Goal: Task Accomplishment & Management: Use online tool/utility

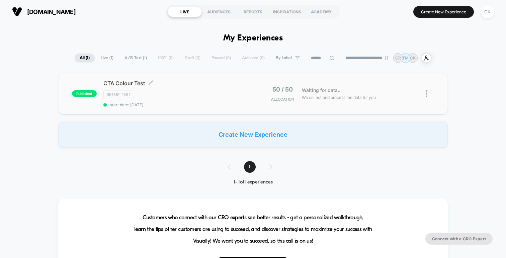
click at [240, 101] on div "CTA Colour Test Click to edit experience details Click to edit experience detai…" at bounding box center [177, 93] width 149 height 27
click at [420, 14] on button "Create New Experience" at bounding box center [443, 12] width 61 height 12
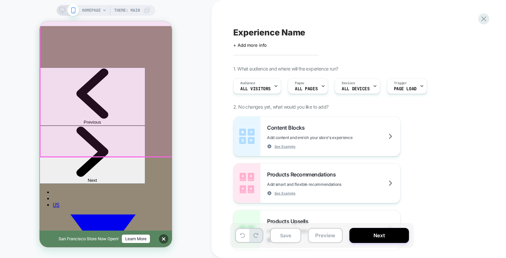
scroll to position [23, 0]
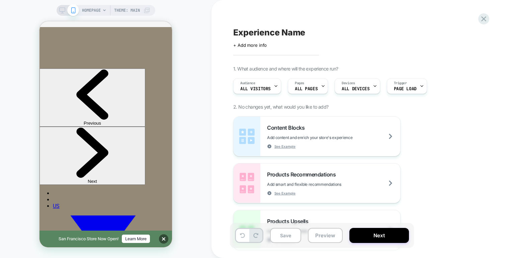
click at [203, 78] on div "HOMEPAGE Theme: MAIN" at bounding box center [105, 129] width 211 height 245
click at [93, 8] on span "HOMEPAGE" at bounding box center [91, 10] width 19 height 11
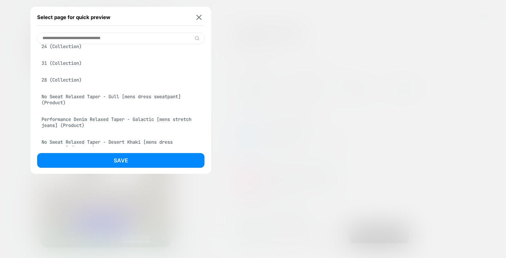
scroll to position [145, 0]
click at [65, 103] on div "No Sweat Relaxed Taper - Gull [mens dress sweatpant] (Product)" at bounding box center [120, 99] width 167 height 19
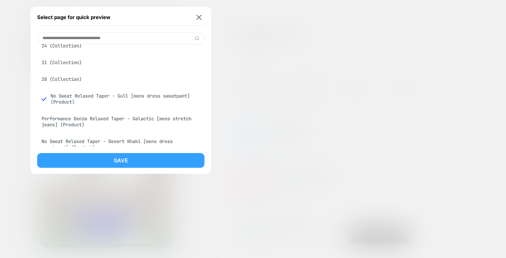
click at [123, 161] on button "Save" at bounding box center [120, 160] width 167 height 15
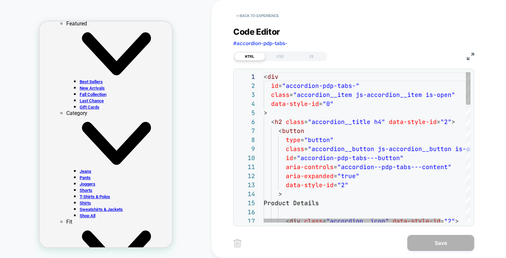
scroll to position [18, 173]
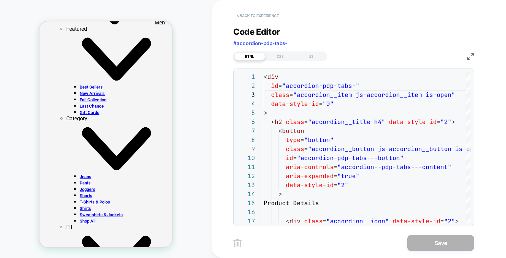
click at [261, 12] on button "< Back to experience" at bounding box center [257, 15] width 49 height 11
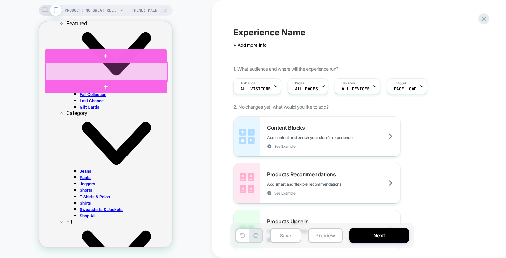
click at [166, 70] on div at bounding box center [106, 72] width 122 height 18
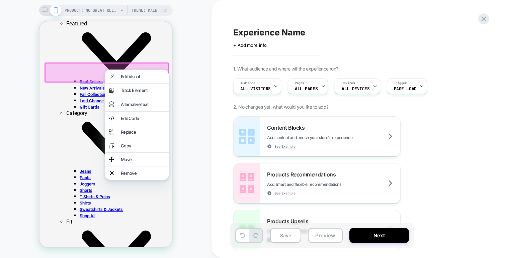
click at [176, 47] on div "PRODUCT: No Sweat Relaxed Taper - Gull [mens dress sweatpant] PRODUCT: No Sweat…" at bounding box center [105, 129] width 211 height 245
click at [190, 97] on div "PRODUCT: No Sweat Relaxed Taper - Gull [mens dress sweatpant] PRODUCT: No Sweat…" at bounding box center [105, 129] width 211 height 245
click at [190, 56] on div "PRODUCT: No Sweat Relaxed Taper - Gull [mens dress sweatpant] PRODUCT: No Sweat…" at bounding box center [105, 129] width 211 height 245
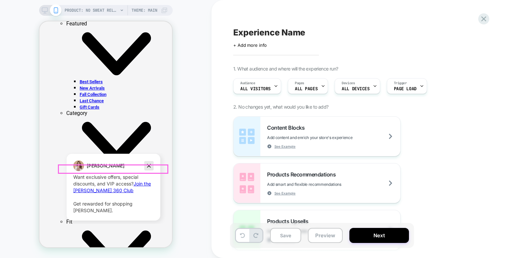
click at [147, 166] on icon "Dismiss campaign" at bounding box center [149, 166] width 7 height 8
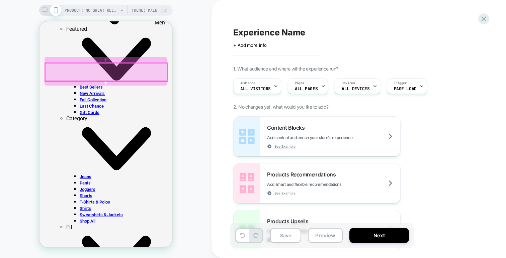
click at [93, 66] on div at bounding box center [106, 72] width 122 height 18
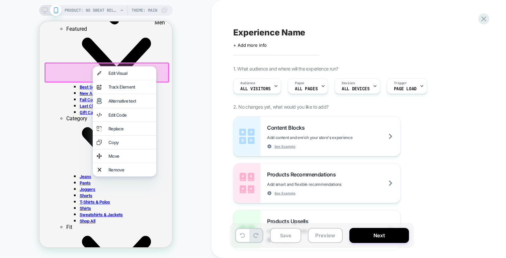
click at [75, 70] on div at bounding box center [106, 73] width 124 height 20
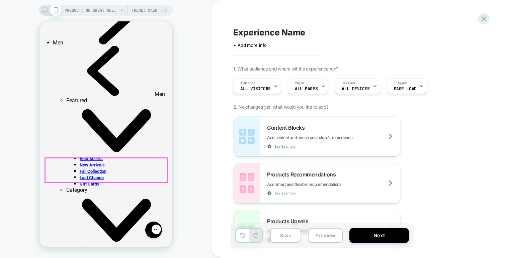
scroll to position [371, 0]
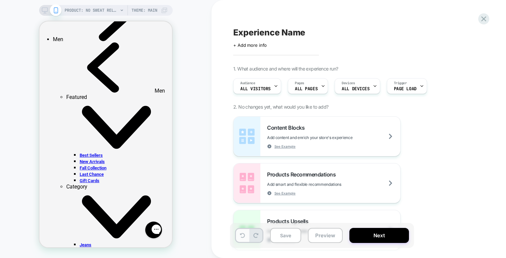
click at [242, 235] on icon at bounding box center [242, 235] width 5 height 5
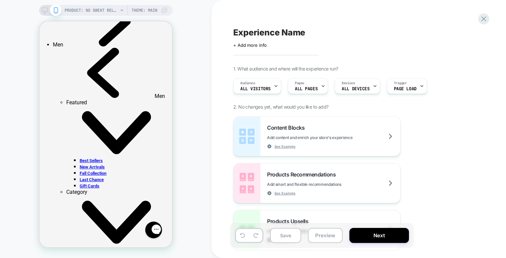
click at [164, 10] on icon at bounding box center [164, 10] width 7 height 7
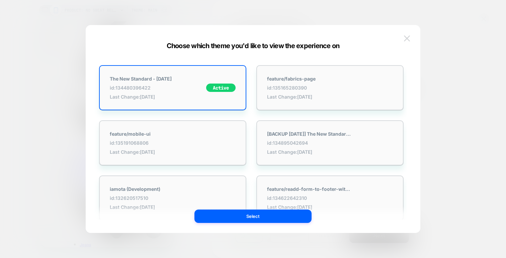
click at [405, 35] on button at bounding box center [407, 38] width 10 height 10
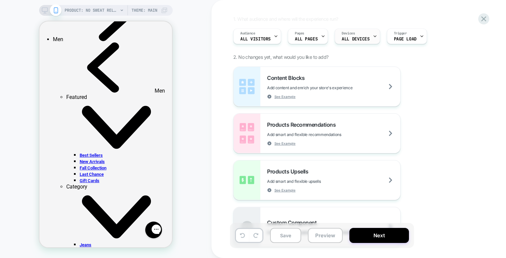
scroll to position [51, 0]
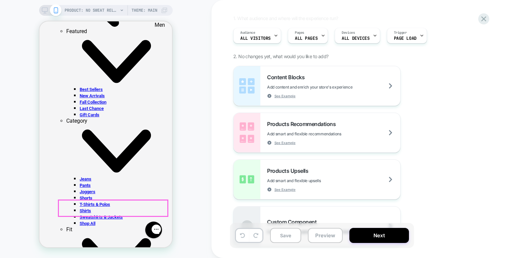
scroll to position [438, 0]
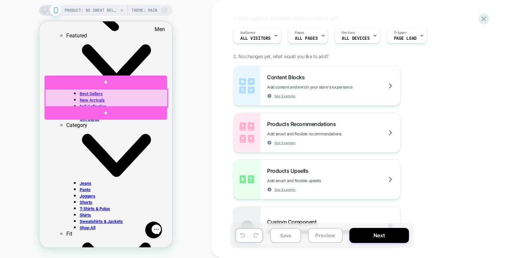
click at [160, 97] on div at bounding box center [106, 98] width 122 height 18
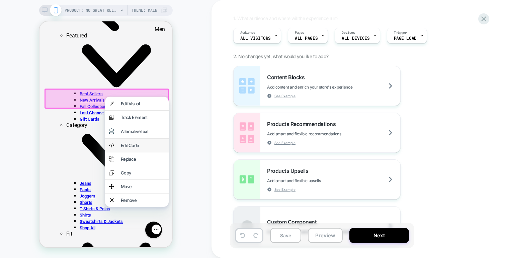
click at [144, 152] on div "Edit Code" at bounding box center [137, 145] width 64 height 13
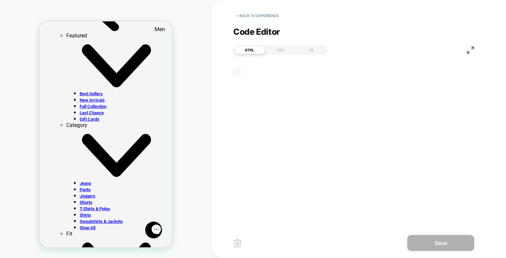
scroll to position [90, 0]
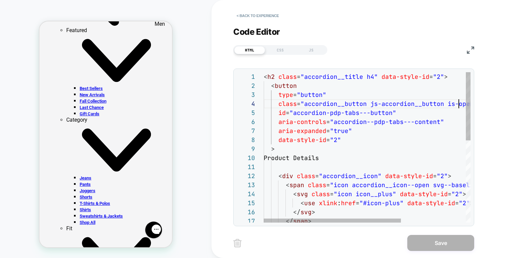
click at [458, 105] on div "< h2 class = "accordion__title h4" data-style-id = "2" > < button type = "butto…" at bounding box center [416, 237] width 304 height 331
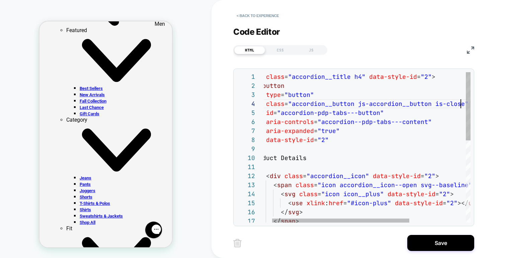
scroll to position [27, 213]
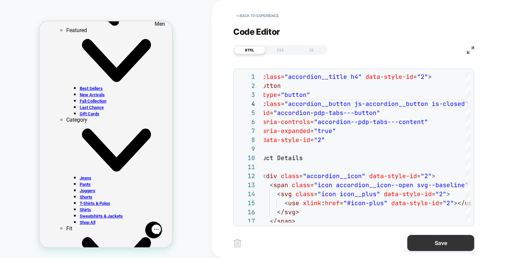
type textarea "**********"
click at [447, 239] on button "Save" at bounding box center [440, 243] width 67 height 16
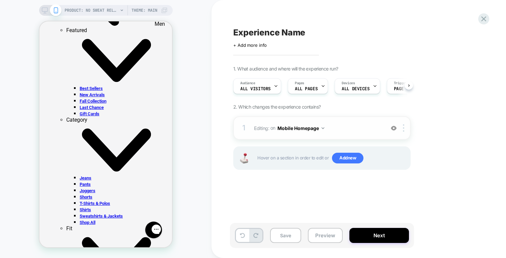
scroll to position [0, 0]
click at [405, 127] on div at bounding box center [404, 127] width 11 height 7
click at [403, 131] on img at bounding box center [403, 127] width 1 height 7
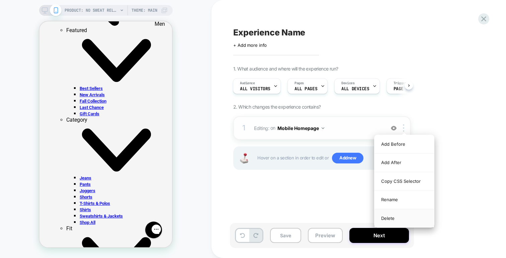
click at [386, 216] on div "Delete" at bounding box center [404, 218] width 60 height 18
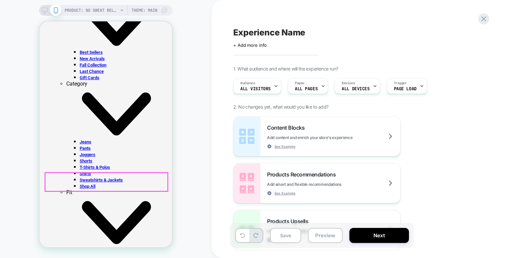
scroll to position [480, 0]
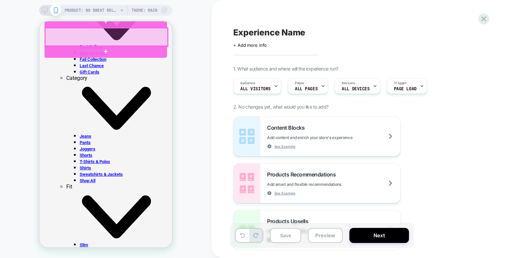
click at [167, 29] on div at bounding box center [106, 37] width 124 height 20
click at [165, 30] on div at bounding box center [106, 37] width 122 height 18
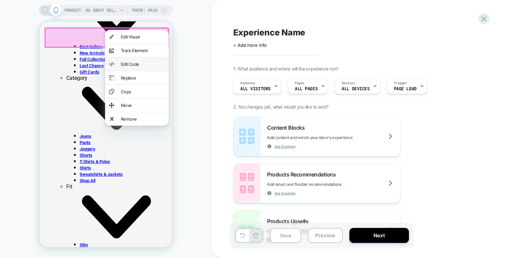
click at [130, 67] on div "Edit Code" at bounding box center [143, 64] width 44 height 5
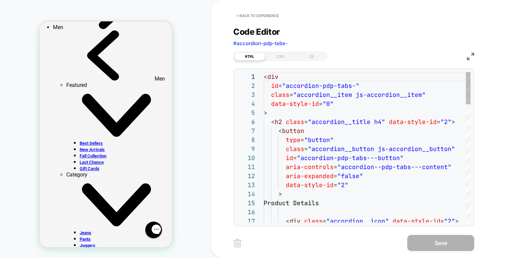
scroll to position [382, 0]
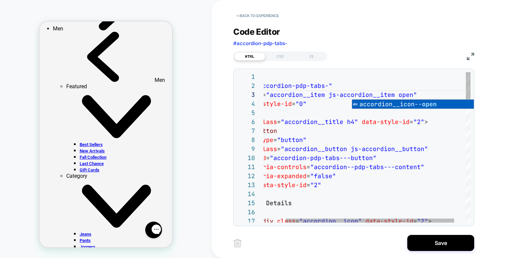
scroll to position [18, 235]
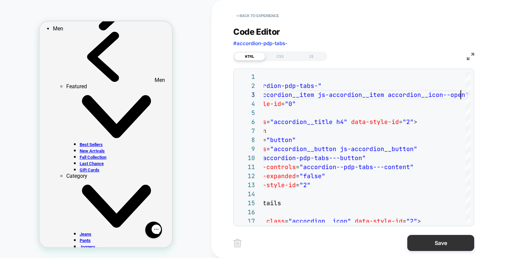
type textarea "**********"
click at [434, 242] on button "Save" at bounding box center [440, 243] width 67 height 16
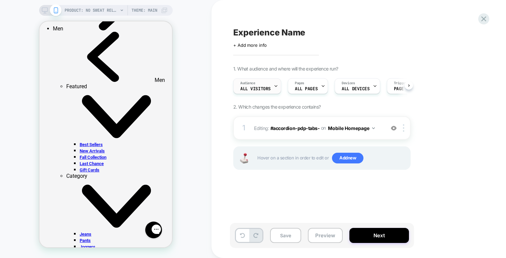
scroll to position [0, 0]
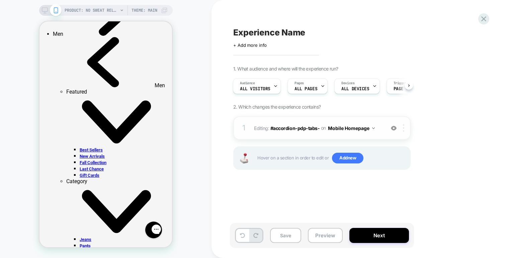
click at [403, 127] on img at bounding box center [403, 127] width 1 height 7
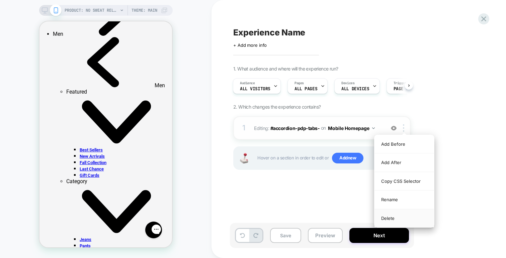
click at [386, 216] on div "Delete" at bounding box center [404, 218] width 60 height 18
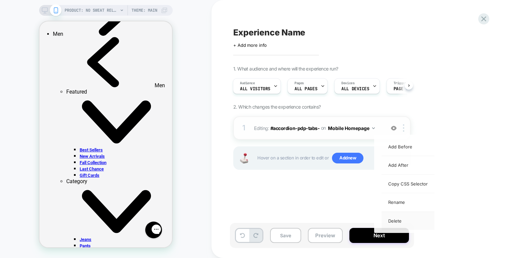
scroll to position [0, 0]
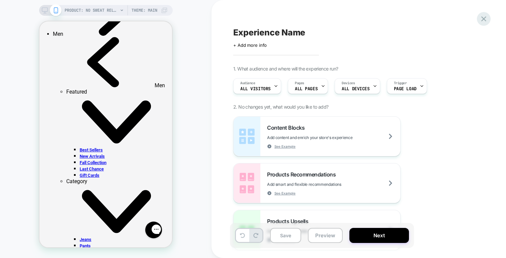
click at [485, 24] on div at bounding box center [484, 19] width 14 height 14
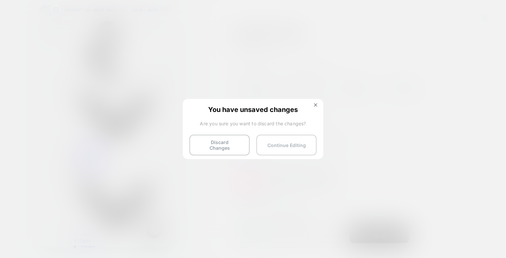
click at [296, 141] on button "Continue Editing" at bounding box center [286, 145] width 60 height 21
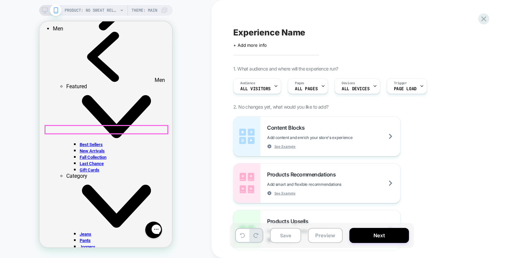
scroll to position [412, 0]
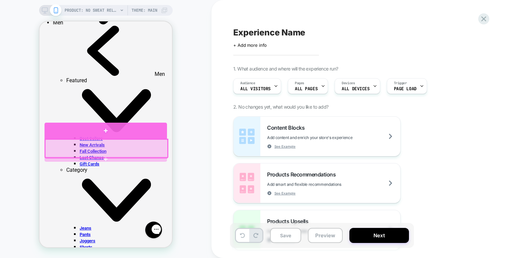
scroll to position [388, 0]
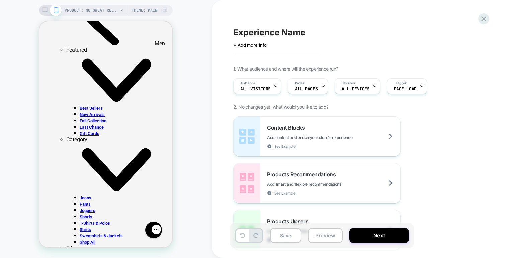
scroll to position [433, 0]
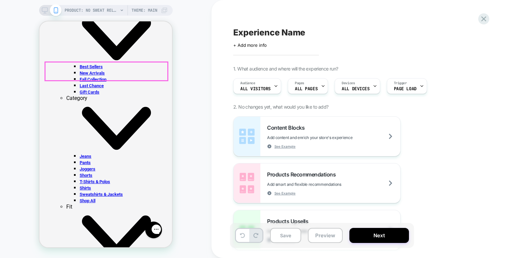
scroll to position [467, 0]
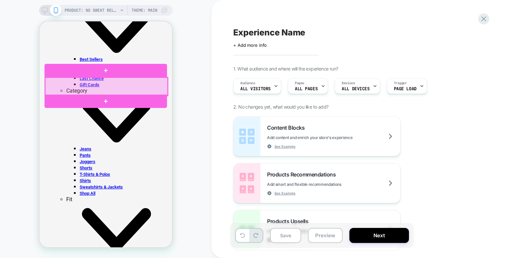
click at [133, 88] on div at bounding box center [106, 87] width 122 height 18
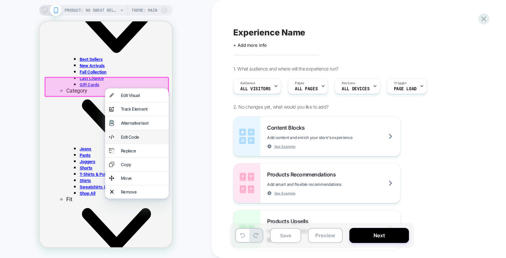
click at [144, 140] on div "Edit Code" at bounding box center [143, 136] width 44 height 5
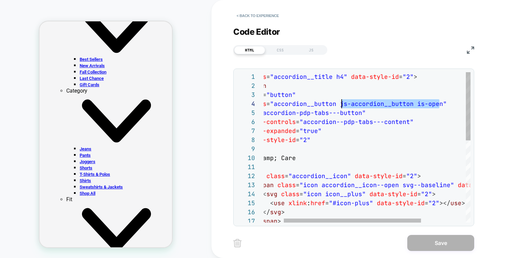
scroll to position [27, 105]
drag, startPoint x: 439, startPoint y: 106, endPoint x: 339, endPoint y: 101, distance: 100.5
click at [339, 101] on div "< h2 class = "accordion__title h4" data-style-id = "2" > < button type = "butto…" at bounding box center [385, 237] width 304 height 331
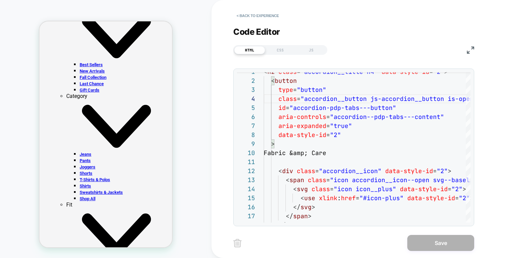
click at [255, 12] on button "< Back to experience" at bounding box center [257, 15] width 49 height 11
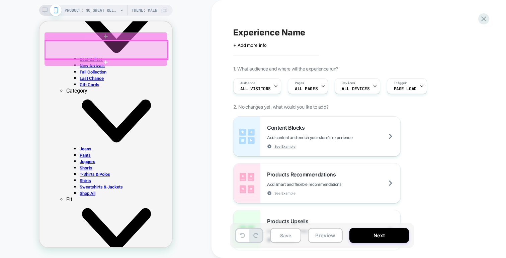
click at [109, 49] on div at bounding box center [106, 50] width 122 height 18
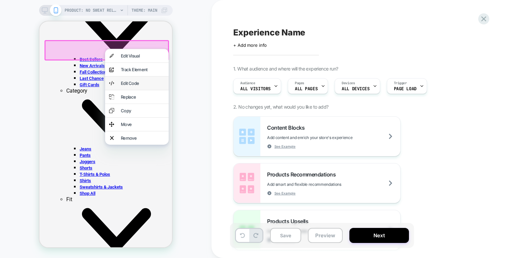
click at [131, 86] on div "Edit Code" at bounding box center [143, 83] width 44 height 5
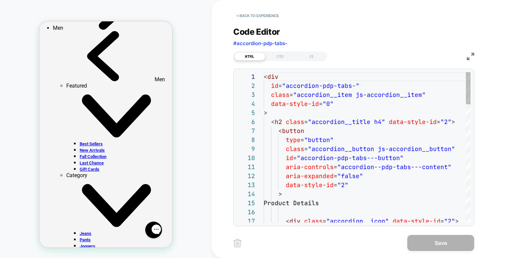
scroll to position [382, 0]
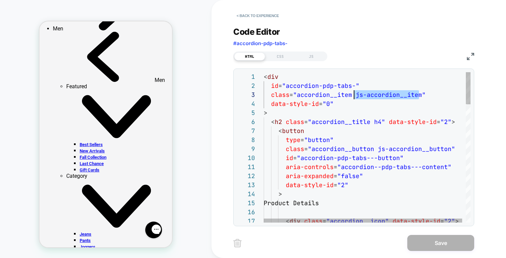
drag, startPoint x: 418, startPoint y: 95, endPoint x: 355, endPoint y: 93, distance: 63.3
type textarea "**********"
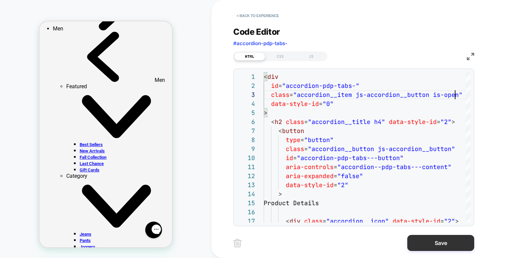
click at [443, 242] on button "Save" at bounding box center [440, 243] width 67 height 16
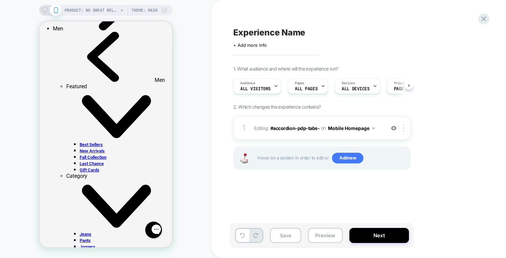
scroll to position [0, 0]
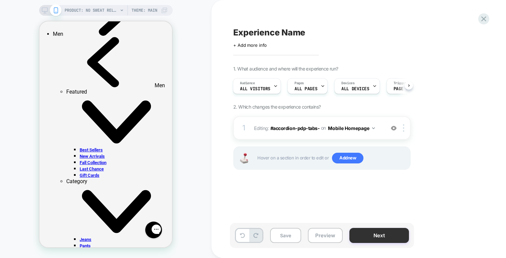
click at [376, 234] on button "Next" at bounding box center [379, 235] width 60 height 15
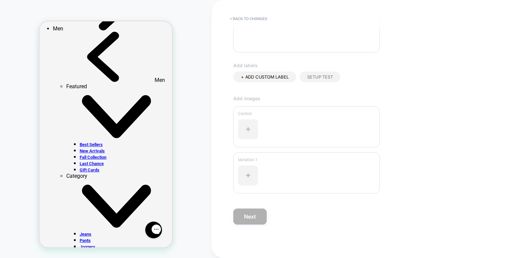
scroll to position [0, 0]
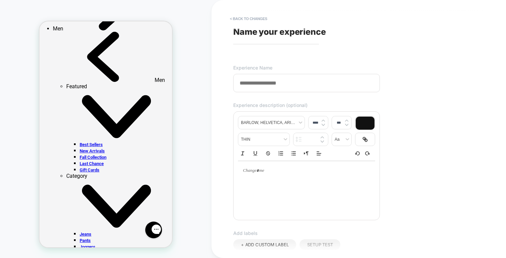
click at [275, 78] on input at bounding box center [306, 83] width 147 height 18
type input "****"
click at [253, 23] on button "< Back to changes" at bounding box center [248, 18] width 44 height 11
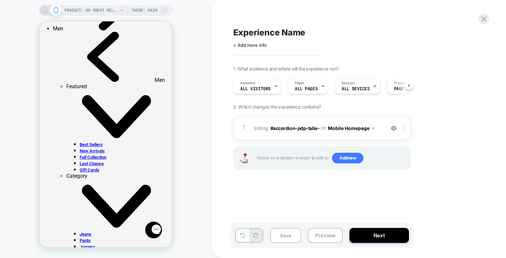
scroll to position [0, 0]
click at [328, 233] on button "Preview" at bounding box center [325, 235] width 35 height 15
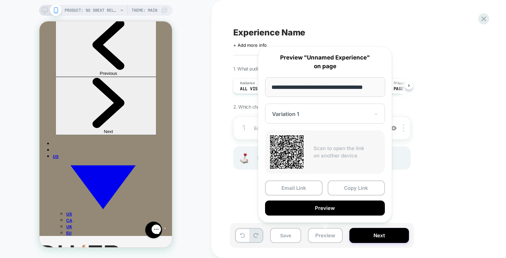
scroll to position [0, 0]
click at [421, 48] on div "Experience Name Click to edit experience details + Add more info 1. What audien…" at bounding box center [355, 129] width 251 height 245
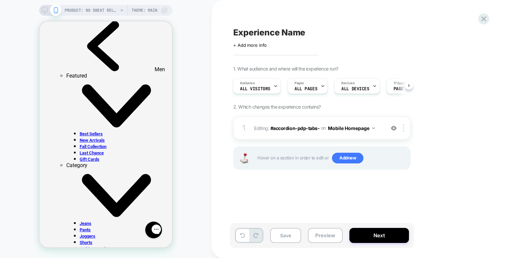
scroll to position [407, 0]
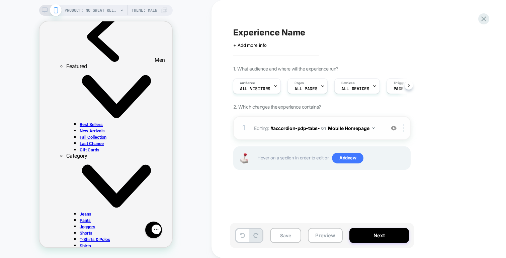
click at [399, 126] on div at bounding box center [404, 127] width 11 height 7
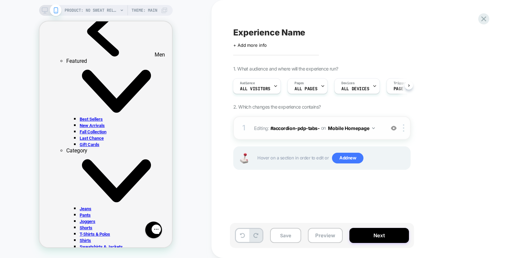
click at [393, 129] on img at bounding box center [394, 128] width 6 height 6
click at [402, 129] on div at bounding box center [404, 127] width 11 height 7
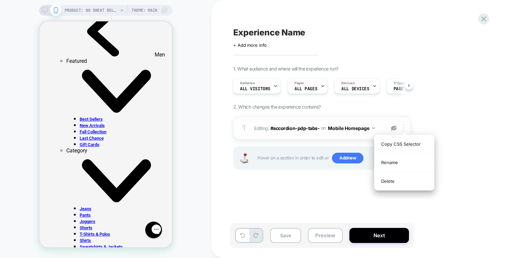
click at [403, 129] on img at bounding box center [403, 127] width 1 height 7
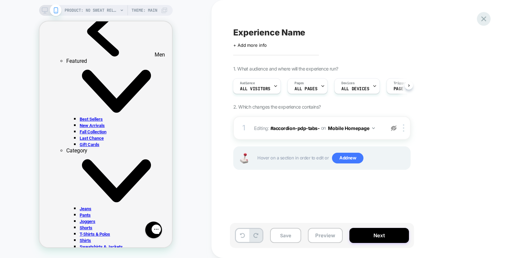
click at [486, 21] on icon at bounding box center [483, 18] width 9 height 9
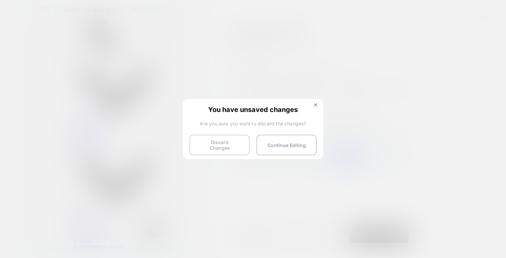
click at [232, 144] on button "Discard Changes" at bounding box center [219, 145] width 60 height 21
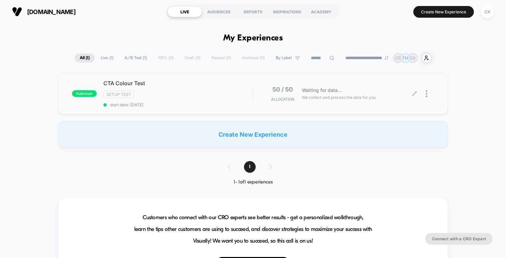
click at [330, 99] on span "We collect and process the data for you" at bounding box center [339, 97] width 74 height 6
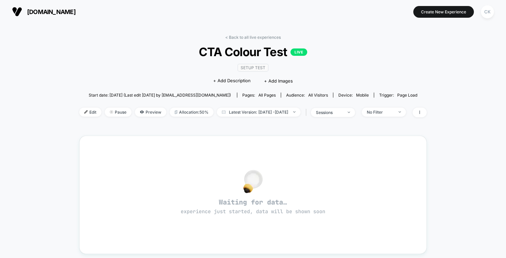
click at [345, 117] on div "< Back to all live experiences CTA Colour Test LIVE SETUP TEST Click to edit ex…" at bounding box center [252, 80] width 347 height 91
click at [343, 111] on div "sessions" at bounding box center [329, 112] width 27 height 5
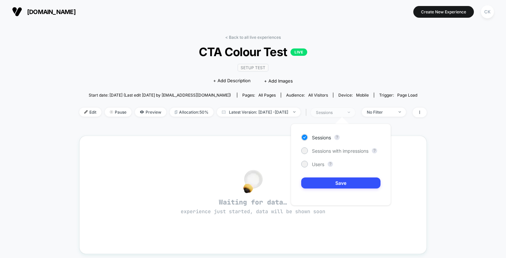
click at [343, 111] on div "sessions" at bounding box center [329, 112] width 27 height 5
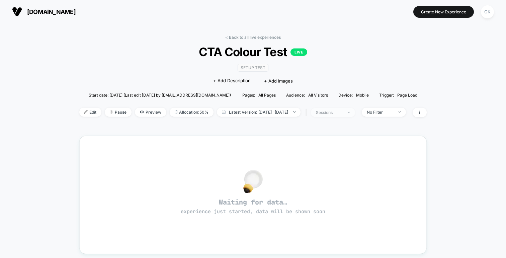
click at [343, 111] on div "sessions" at bounding box center [329, 112] width 27 height 5
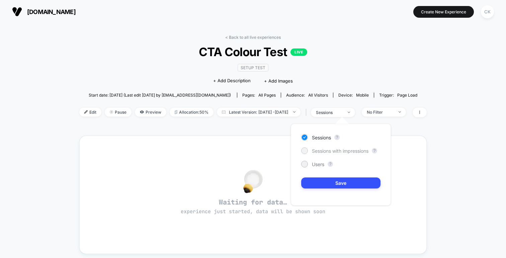
click at [336, 150] on span "Sessions with impressions" at bounding box center [340, 151] width 57 height 6
click at [341, 176] on div "Sessions ? Sessions with impressions ? Users ? Save" at bounding box center [341, 165] width 100 height 82
click at [340, 185] on button "Save" at bounding box center [340, 183] width 79 height 11
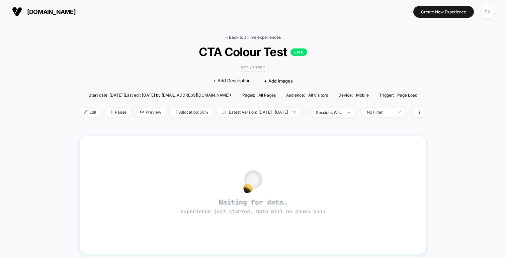
click at [250, 37] on link "< Back to all live experiences" at bounding box center [253, 37] width 56 height 5
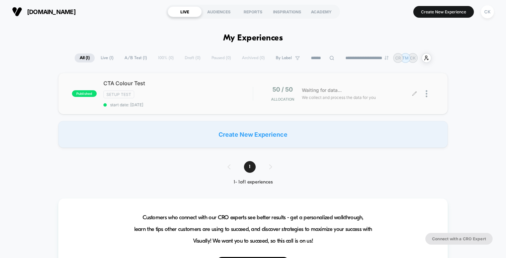
click at [424, 93] on div at bounding box center [423, 94] width 19 height 16
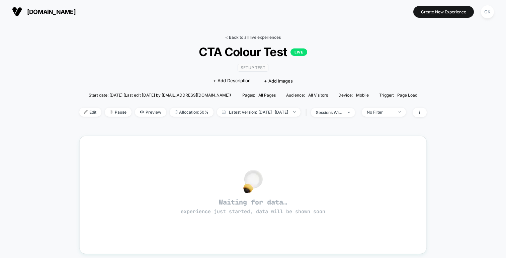
click at [252, 37] on link "< Back to all live experiences" at bounding box center [253, 37] width 56 height 5
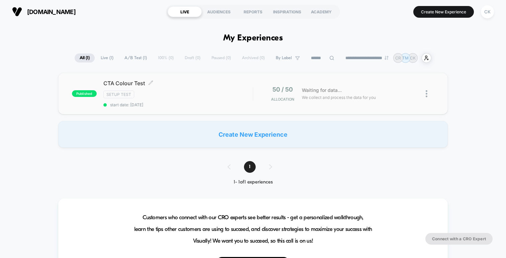
click at [184, 102] on div "CTA Colour Test Click to edit experience details Click to edit experience detai…" at bounding box center [177, 93] width 149 height 27
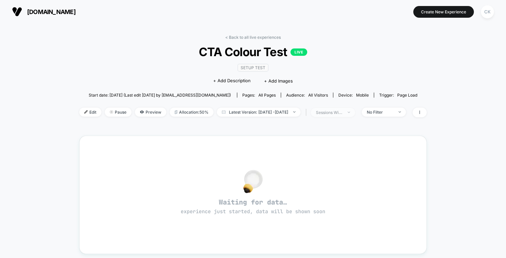
click at [343, 111] on div "sessions with impression" at bounding box center [329, 112] width 27 height 5
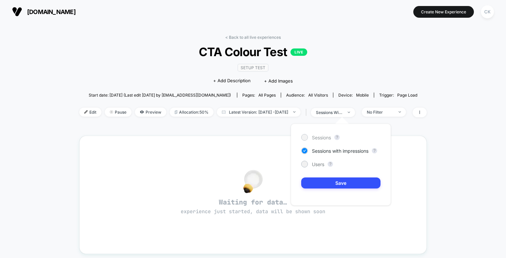
click at [324, 136] on span "Sessions" at bounding box center [321, 138] width 19 height 6
click at [252, 134] on div "< Back to all live experiences CTA Colour Test LIVE SETUP TEST Click to edit ex…" at bounding box center [252, 210] width 347 height 360
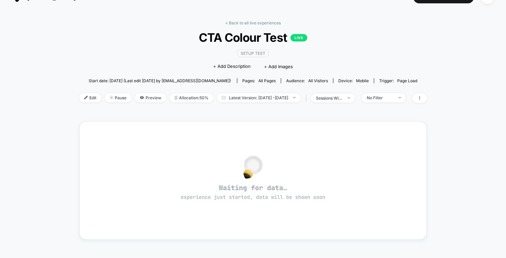
scroll to position [14, 0]
click at [241, 25] on link "< Back to all live experiences" at bounding box center [253, 23] width 56 height 5
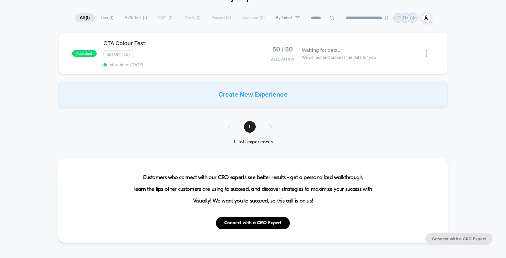
scroll to position [42, 0]
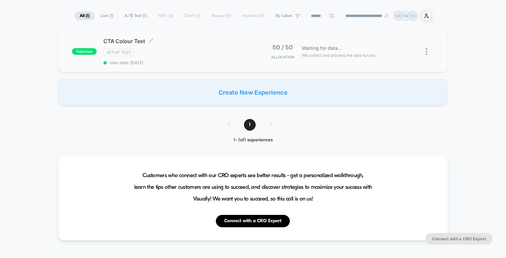
click at [211, 54] on div "SETUP TEST" at bounding box center [177, 53] width 149 height 8
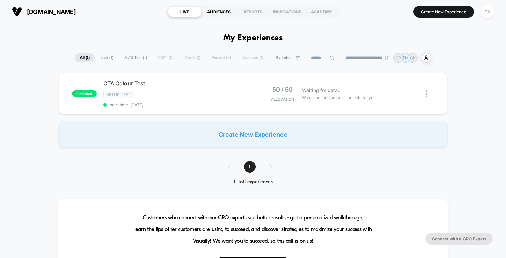
click at [219, 14] on div "AUDIENCES" at bounding box center [219, 11] width 34 height 11
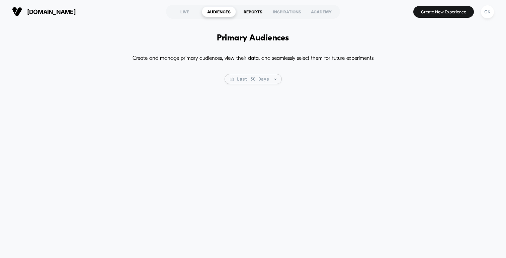
click at [243, 14] on div "REPORTS" at bounding box center [253, 11] width 34 height 11
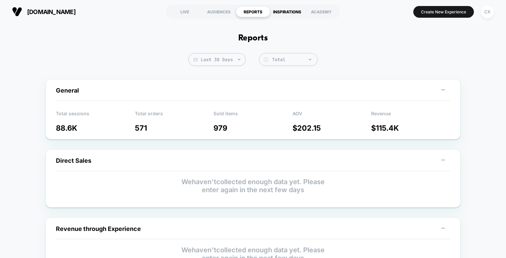
click at [293, 11] on div "INSPIRATIONS" at bounding box center [287, 11] width 34 height 11
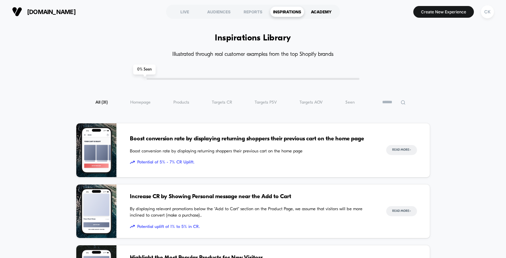
click at [320, 10] on div "ACADEMY" at bounding box center [321, 11] width 34 height 11
click at [182, 10] on div "LIVE" at bounding box center [185, 11] width 34 height 11
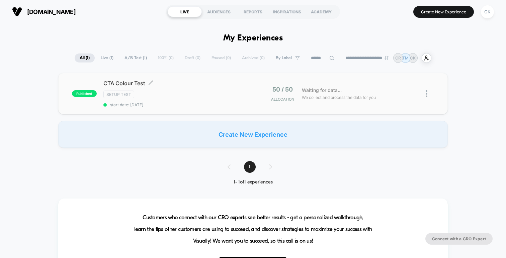
click at [213, 94] on div "SETUP TEST" at bounding box center [177, 95] width 149 height 8
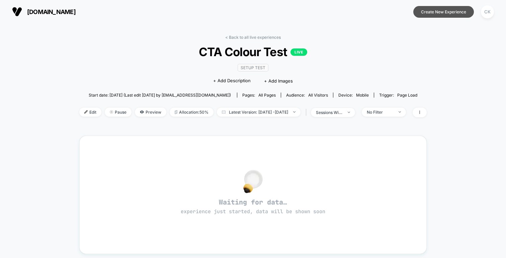
click at [443, 8] on button "Create New Experience" at bounding box center [443, 12] width 61 height 12
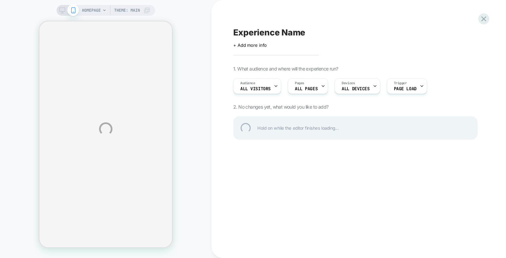
click at [248, 86] on div "HOMEPAGE Theme: MAIN Experience Name Click to edit experience details + Add mor…" at bounding box center [253, 129] width 506 height 258
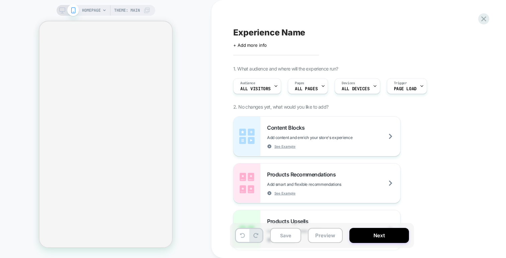
click at [270, 85] on div "Audience All Visitors" at bounding box center [256, 86] width 44 height 15
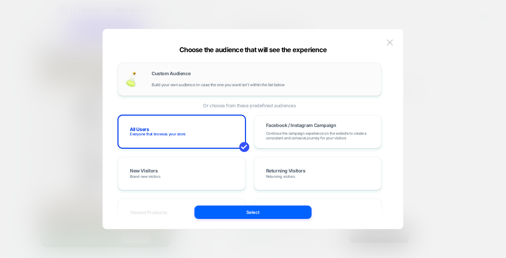
click at [260, 81] on div "Custom Audience Build your own audience in-case the one you want isn't within t…" at bounding box center [263, 79] width 223 height 16
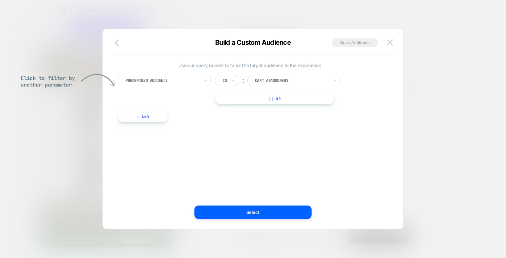
scroll to position [6, 0]
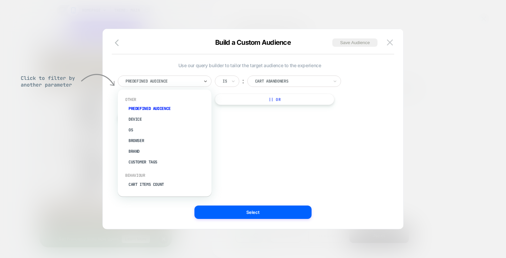
click at [177, 81] on div at bounding box center [162, 81] width 74 height 6
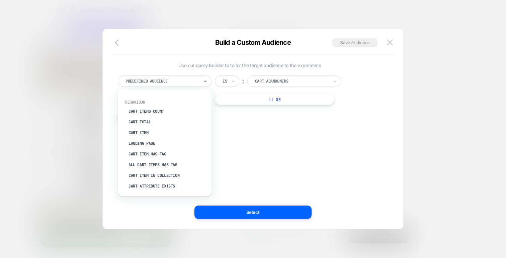
scroll to position [74, 0]
click at [164, 153] on div "Cart Item Has Tag" at bounding box center [167, 153] width 87 height 11
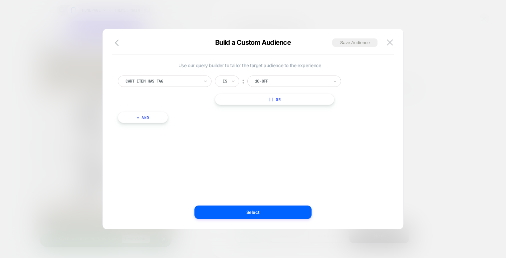
scroll to position [0, 0]
click at [235, 87] on icon at bounding box center [233, 87] width 5 height 7
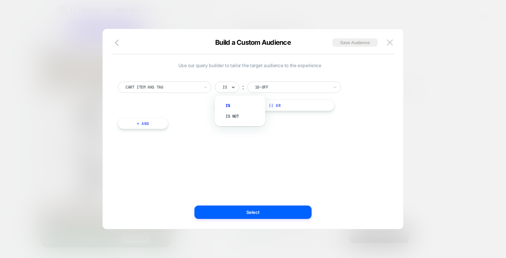
click at [235, 87] on icon at bounding box center [233, 87] width 5 height 7
click at [282, 87] on div at bounding box center [292, 87] width 74 height 6
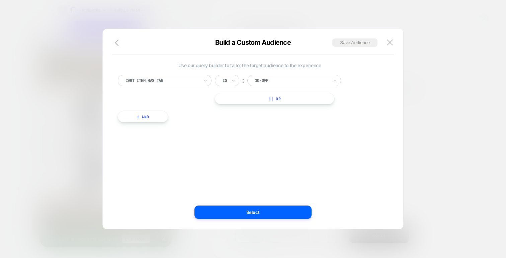
click at [46, 73] on span "Click to filter by another parameter" at bounding box center [54, 80] width 67 height 17
click at [257, 86] on div "Is ︰ 10-off || Or" at bounding box center [283, 89] width 137 height 29
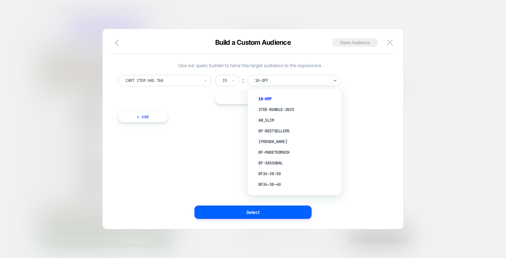
click at [258, 85] on div "10-off" at bounding box center [294, 80] width 94 height 11
